Goal: Task Accomplishment & Management: Complete application form

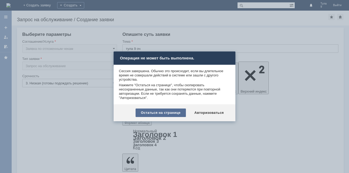
click at [149, 114] on div "Остаться на странице" at bounding box center [161, 112] width 50 height 8
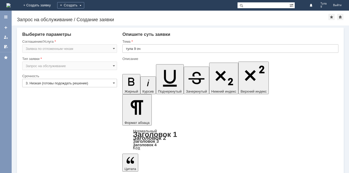
drag, startPoint x: 128, startPoint y: 1411, endPoint x: 221, endPoint y: 1412, distance: 92.9
copy div "прошу удалить оч за 10.08-11.08. Заранее спасибо!"
click at [54, 6] on link "+ Создать заявку" at bounding box center [37, 5] width 34 height 11
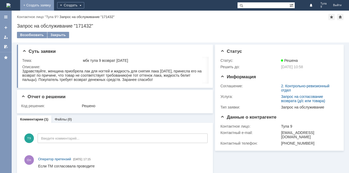
click at [54, 6] on link "+ Создать заявку" at bounding box center [37, 5] width 34 height 11
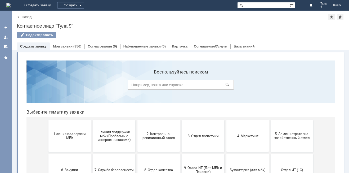
click at [65, 47] on link "Мои заявки" at bounding box center [63, 46] width 20 height 4
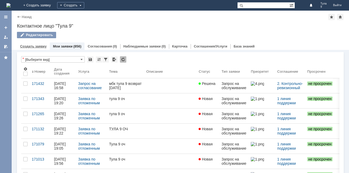
click at [35, 46] on link "Создать заявку" at bounding box center [33, 46] width 26 height 4
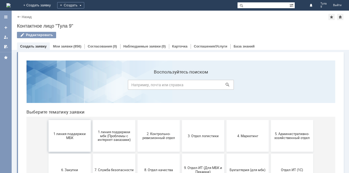
click at [76, 132] on span "1 линия поддержки МБК" at bounding box center [69, 136] width 39 height 8
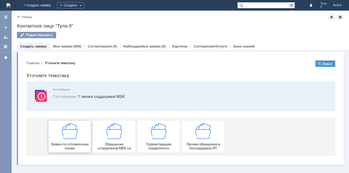
click at [75, 127] on img at bounding box center [70, 131] width 16 height 16
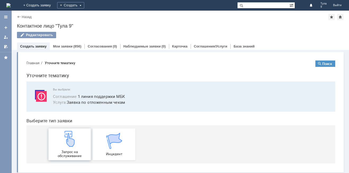
click at [69, 149] on div "Запрос на обслуживание" at bounding box center [69, 143] width 39 height 27
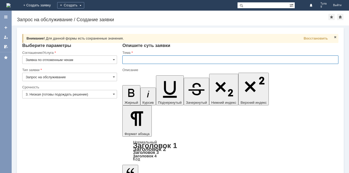
click at [133, 57] on input "text" at bounding box center [230, 59] width 216 height 8
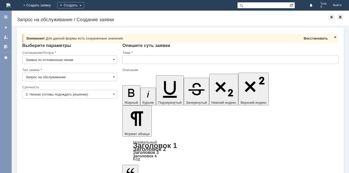
click at [321, 39] on span "Восстановить" at bounding box center [316, 38] width 24 height 4
type input "тула 9 оч"
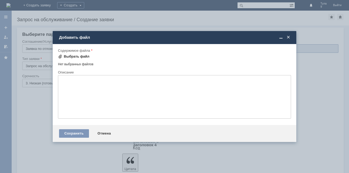
click at [78, 55] on div "Выбрать файл" at bounding box center [77, 56] width 26 height 4
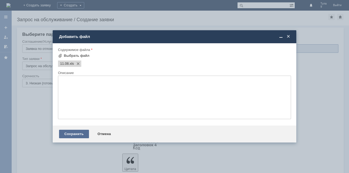
click at [75, 135] on div "Сохранить" at bounding box center [74, 133] width 30 height 8
